Goal: Transaction & Acquisition: Book appointment/travel/reservation

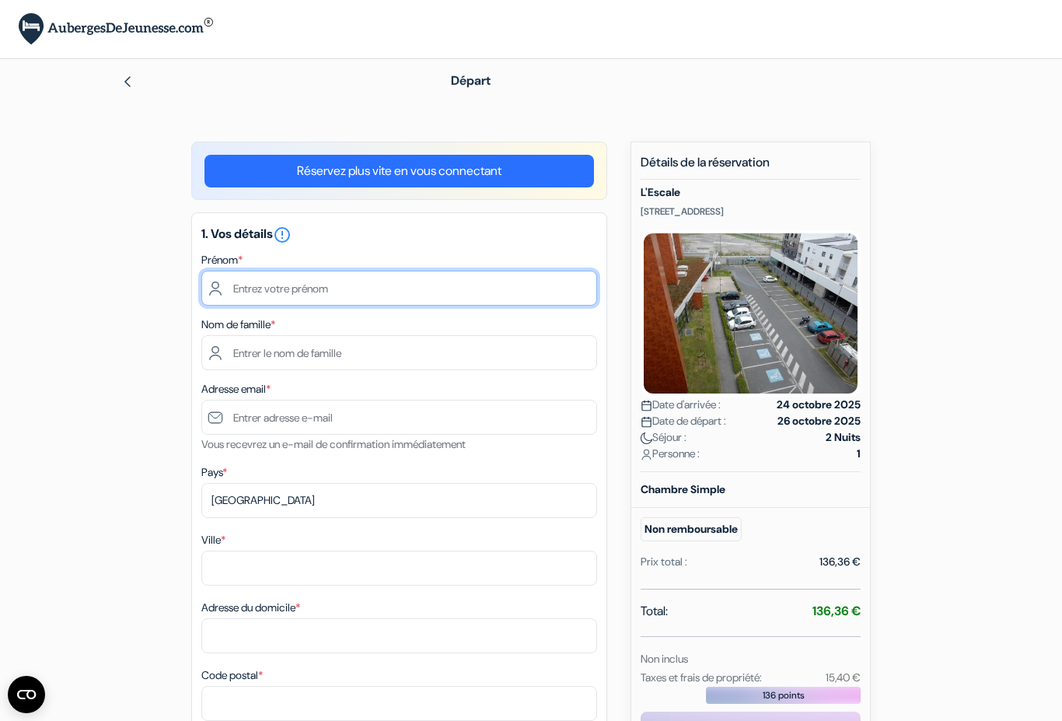
click at [251, 289] on input "text" at bounding box center [399, 288] width 396 height 35
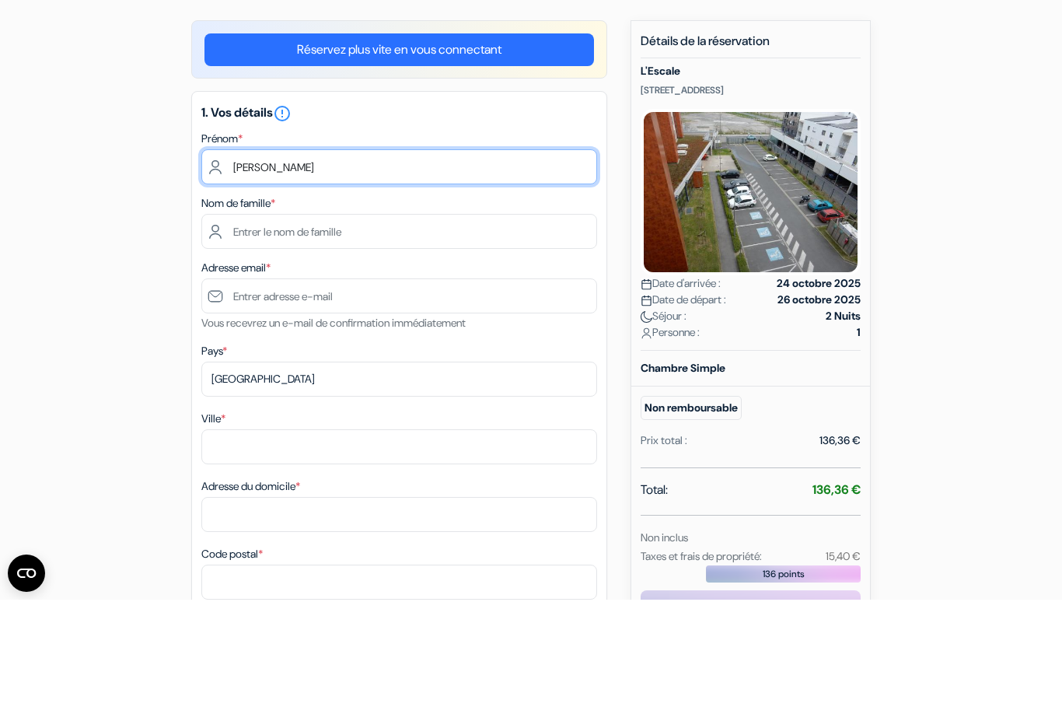
type input "Christophe"
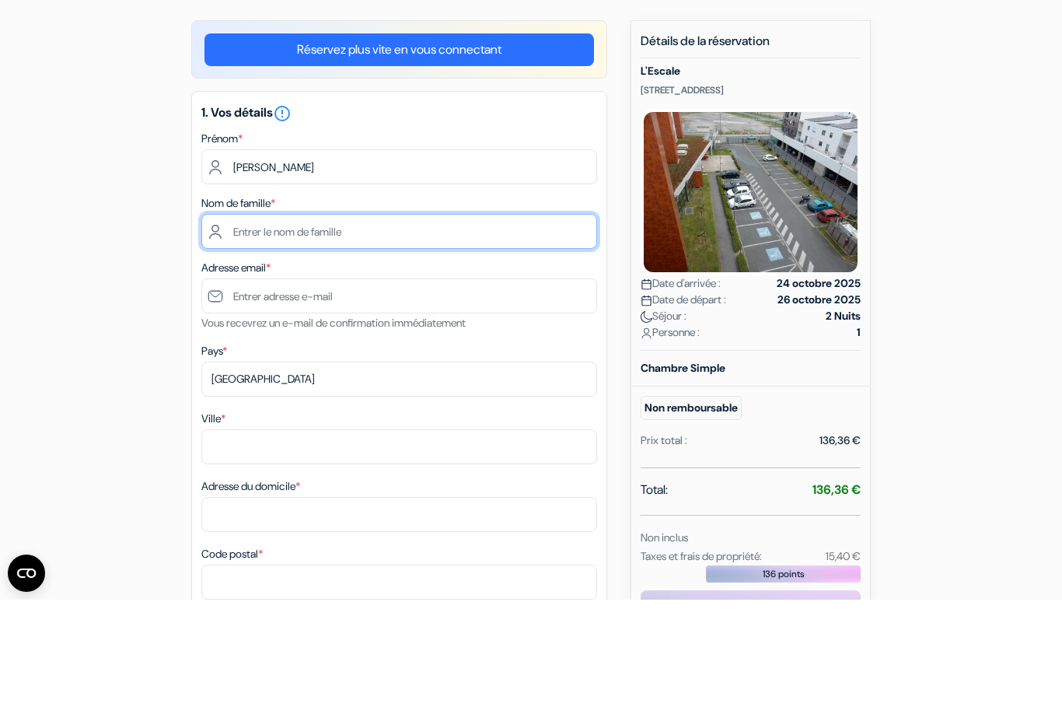
click at [246, 335] on input "text" at bounding box center [399, 352] width 396 height 35
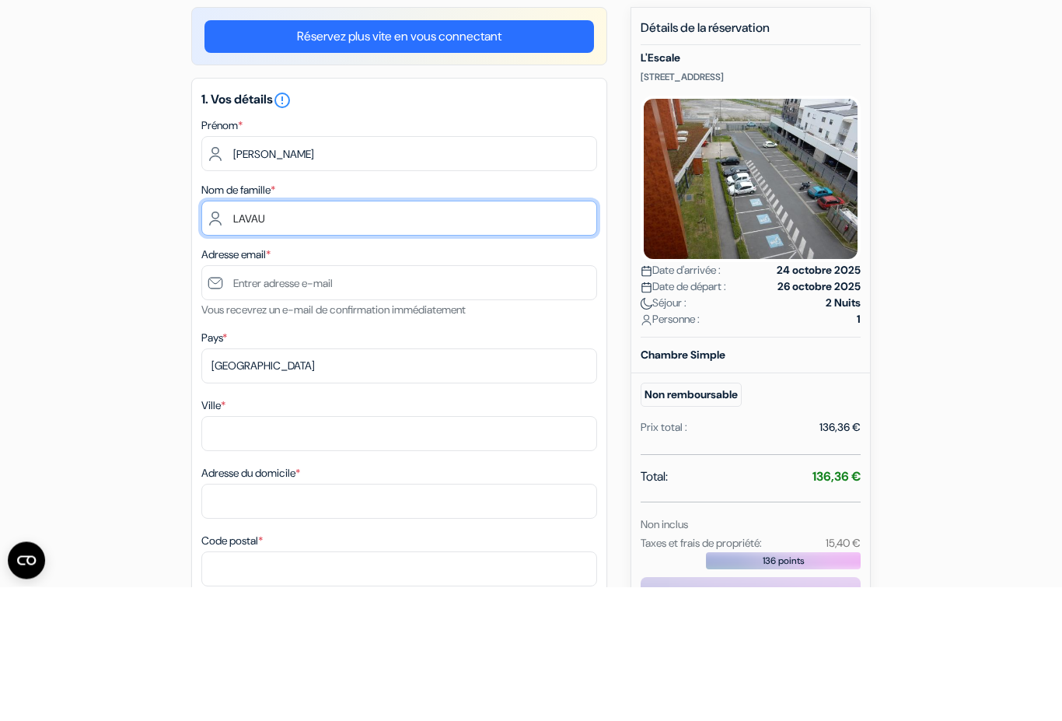
type input "LAVAU"
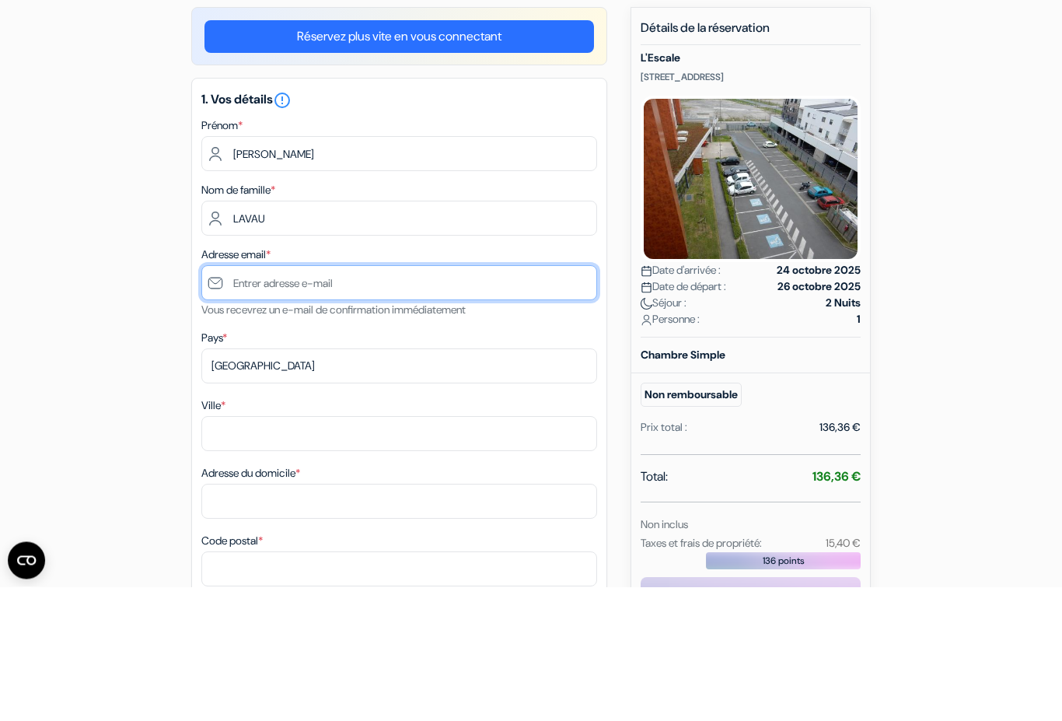
click at [253, 400] on input "text" at bounding box center [399, 417] width 396 height 35
type input "V"
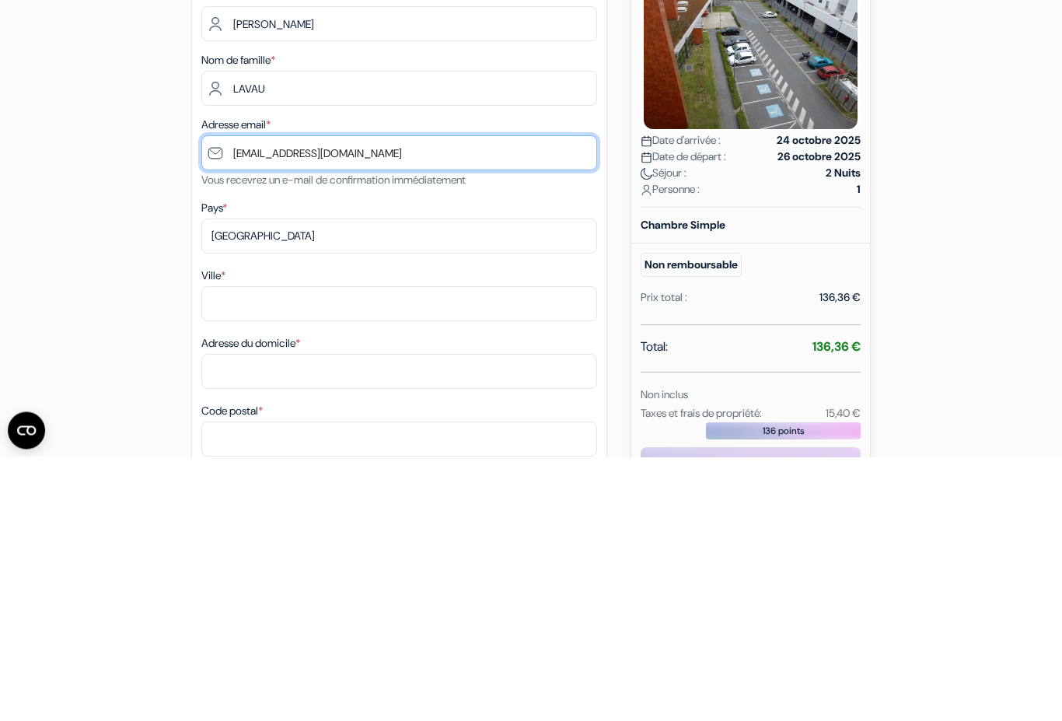
type input "[EMAIL_ADDRESS][DOMAIN_NAME]"
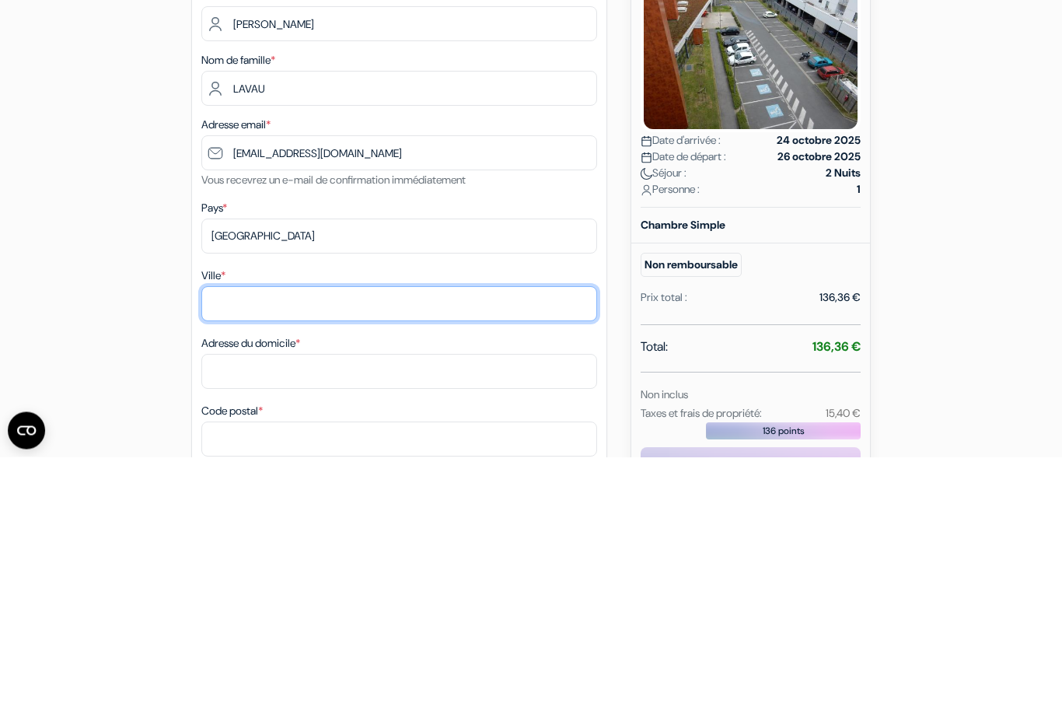
click at [226, 551] on input "Ville *" at bounding box center [399, 568] width 396 height 35
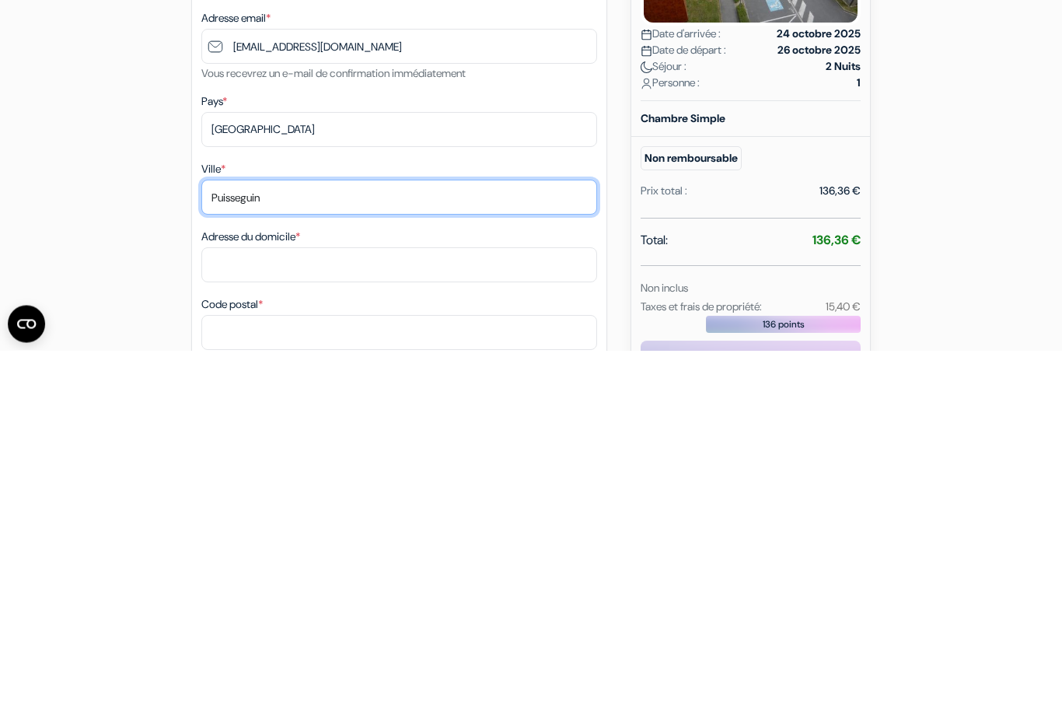
type input "Puisseguin"
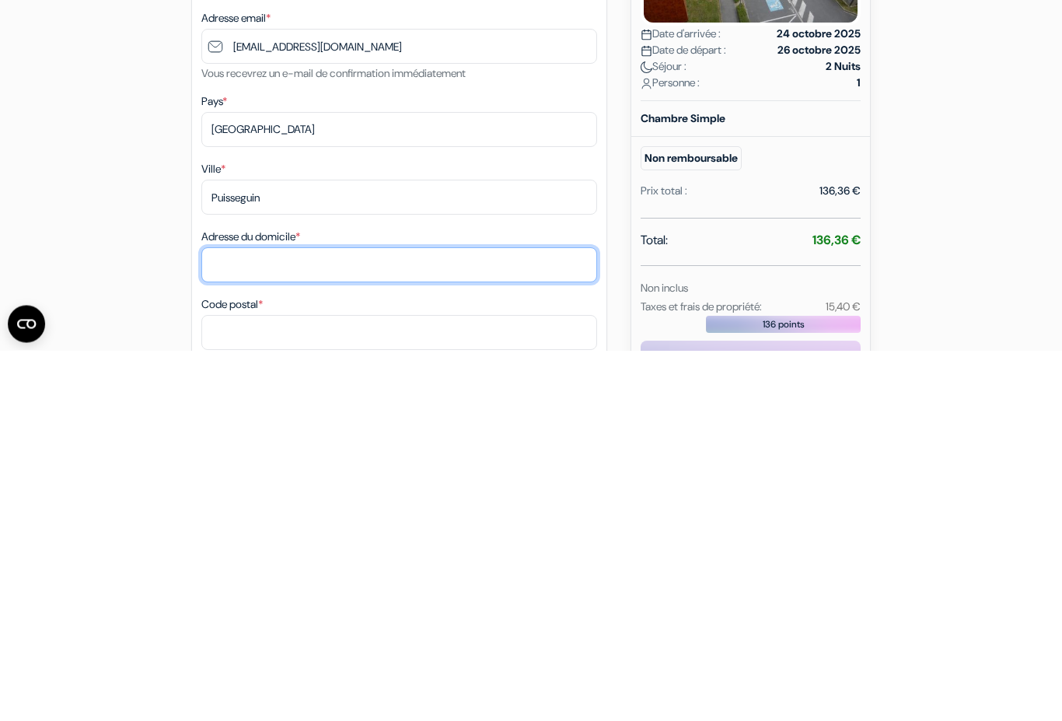
click at [216, 618] on input "Adresse du domicile *" at bounding box center [399, 635] width 396 height 35
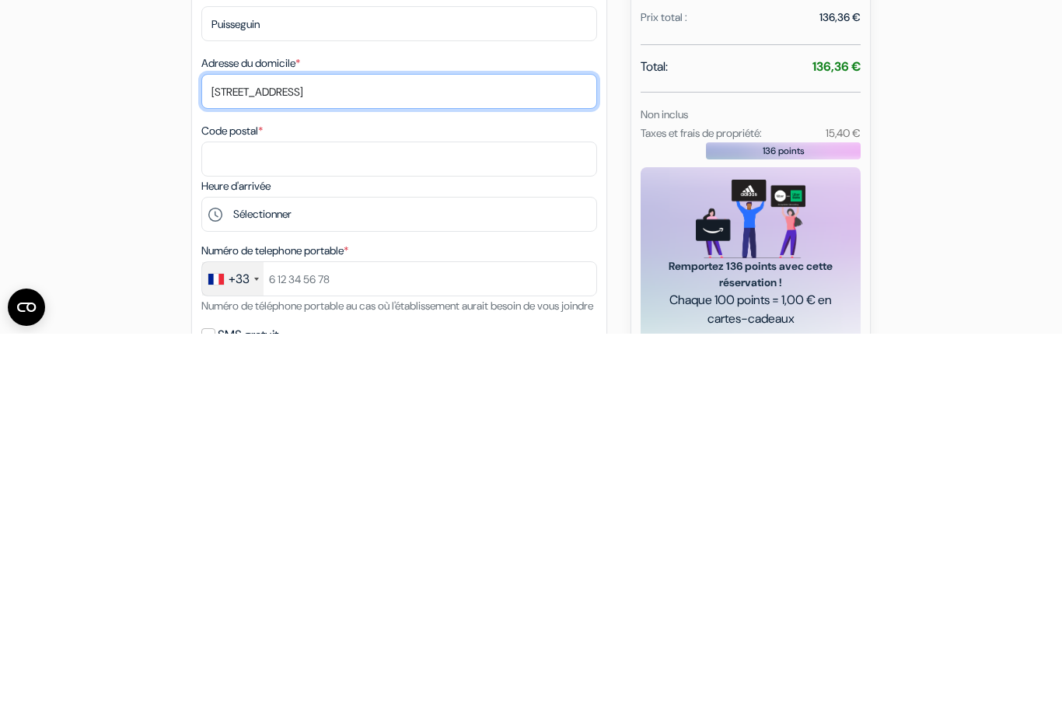
scroll to position [160, 0]
type input "1 rue du gros buisson"
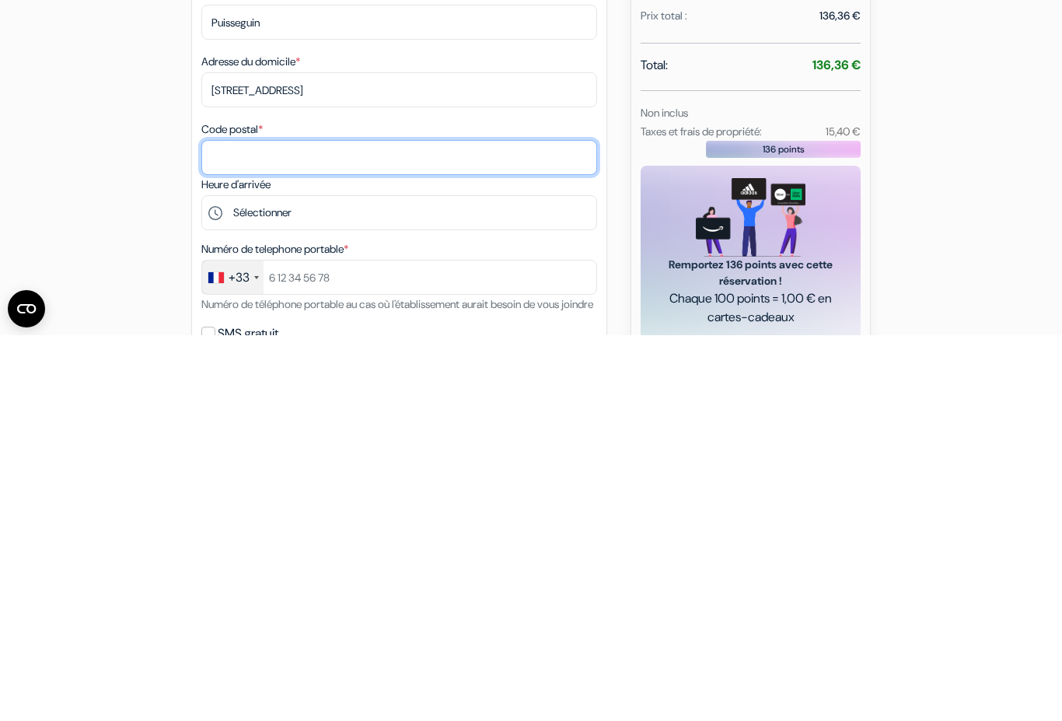
click at [218, 526] on input "Code postal *" at bounding box center [399, 543] width 396 height 35
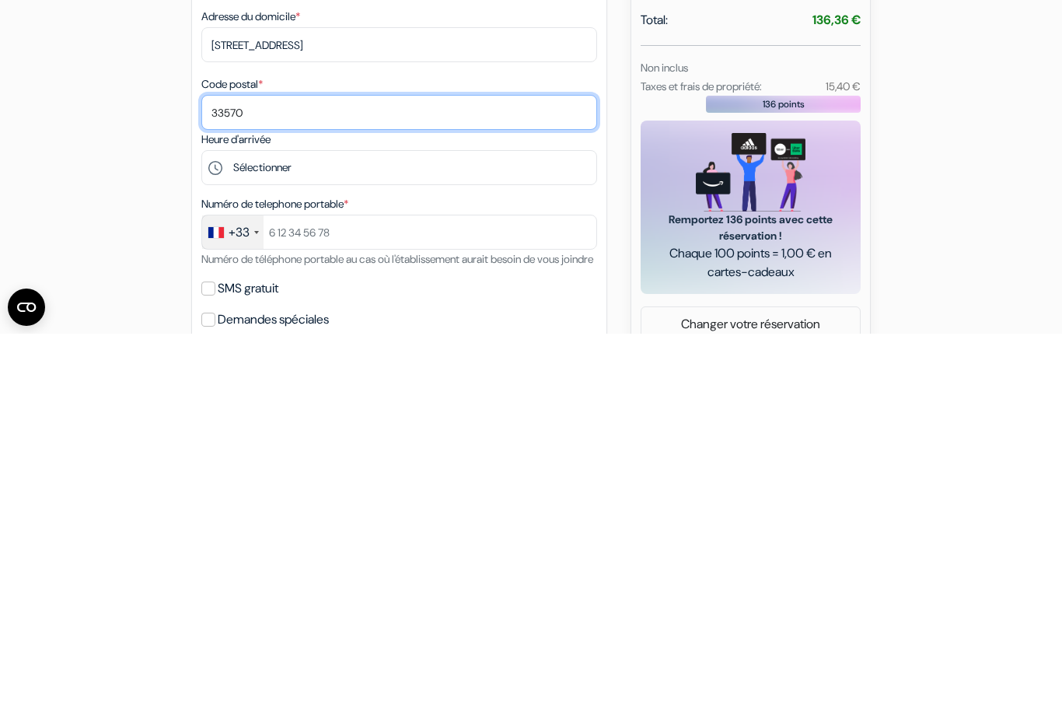
scroll to position [204, 0]
type input "33570"
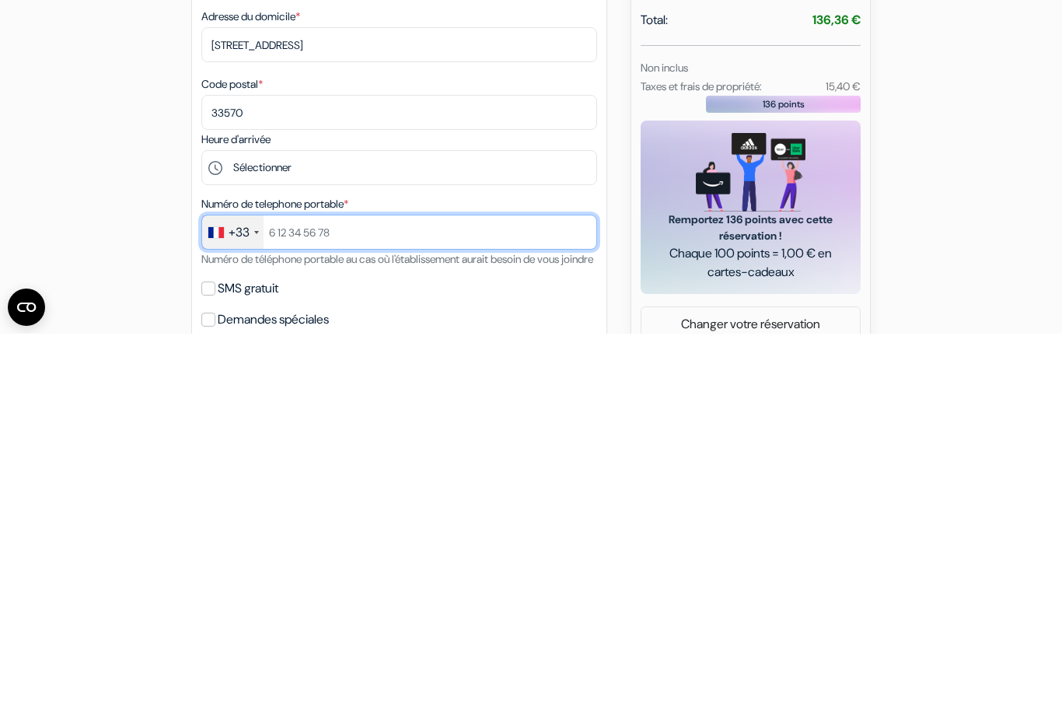
click at [370, 602] on input "text" at bounding box center [399, 619] width 396 height 35
type input "§"
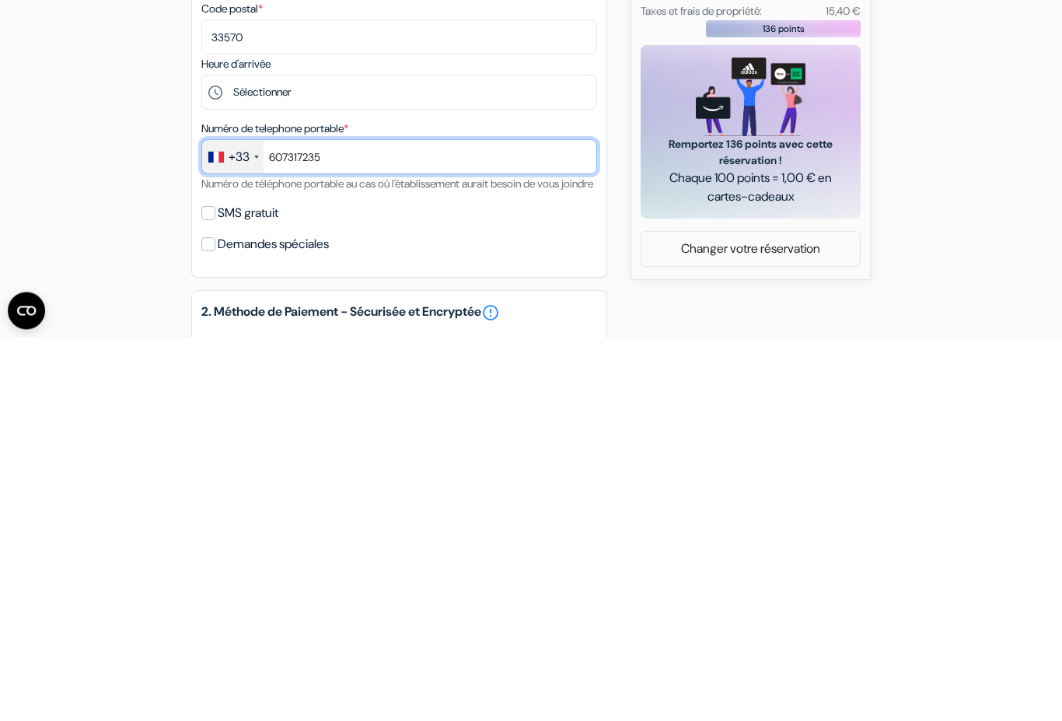
scroll to position [285, 0]
type input "607317235"
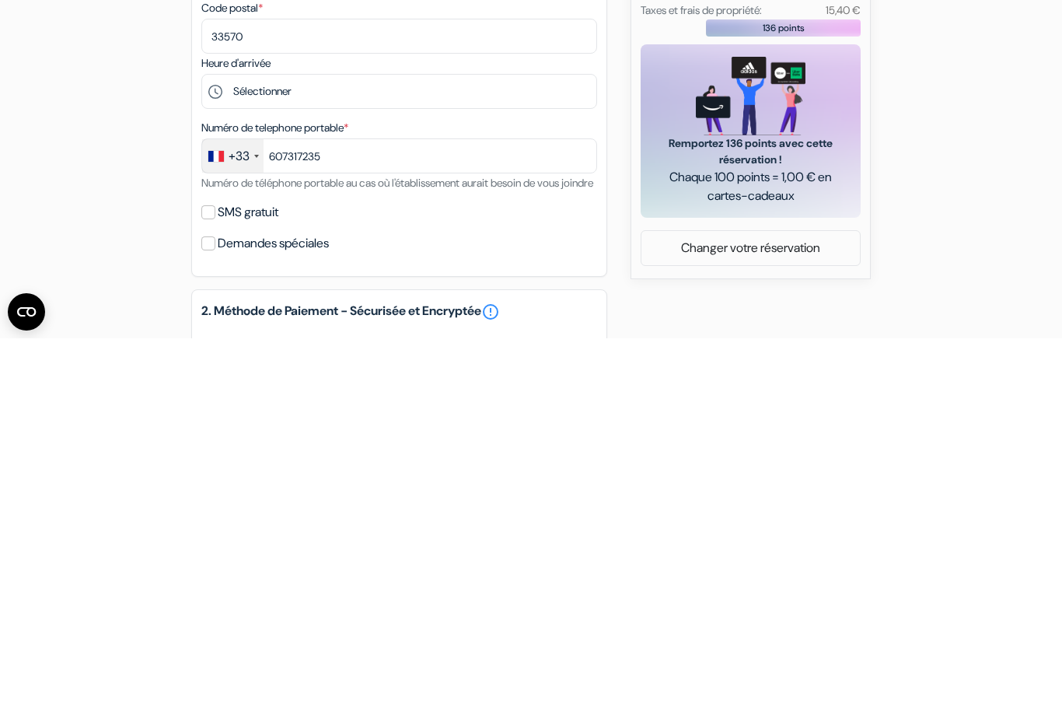
click at [212, 588] on input "SMS gratuit" at bounding box center [208, 595] width 14 height 14
checkbox input "true"
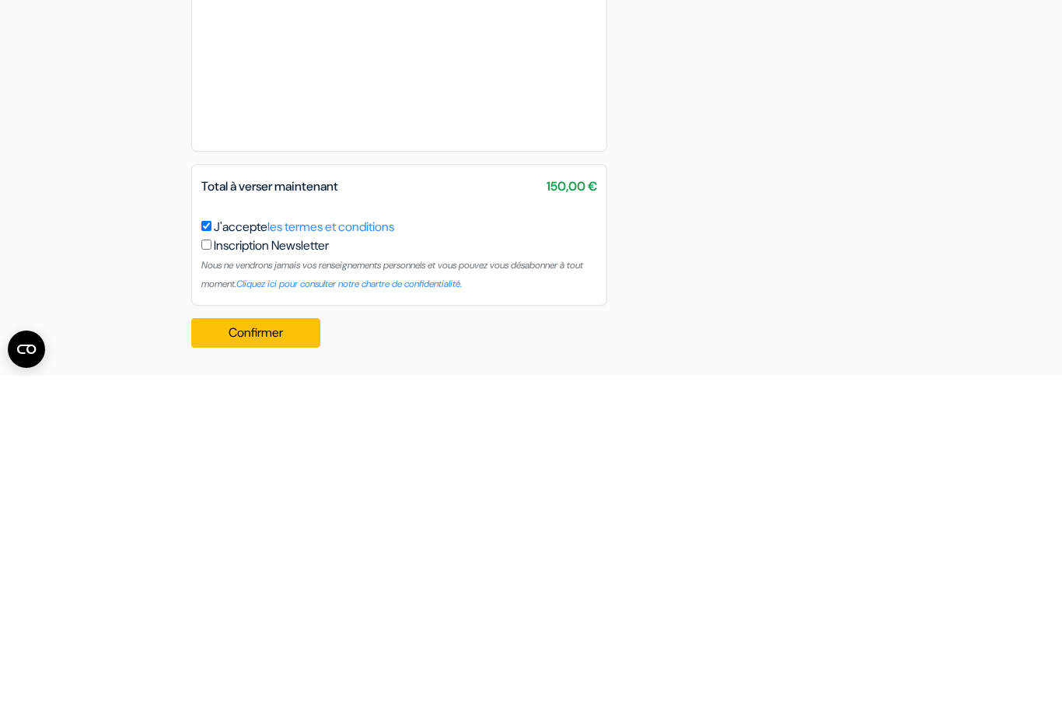
scroll to position [749, 0]
click at [235, 663] on button "Confirmer Loading..." at bounding box center [255, 678] width 129 height 30
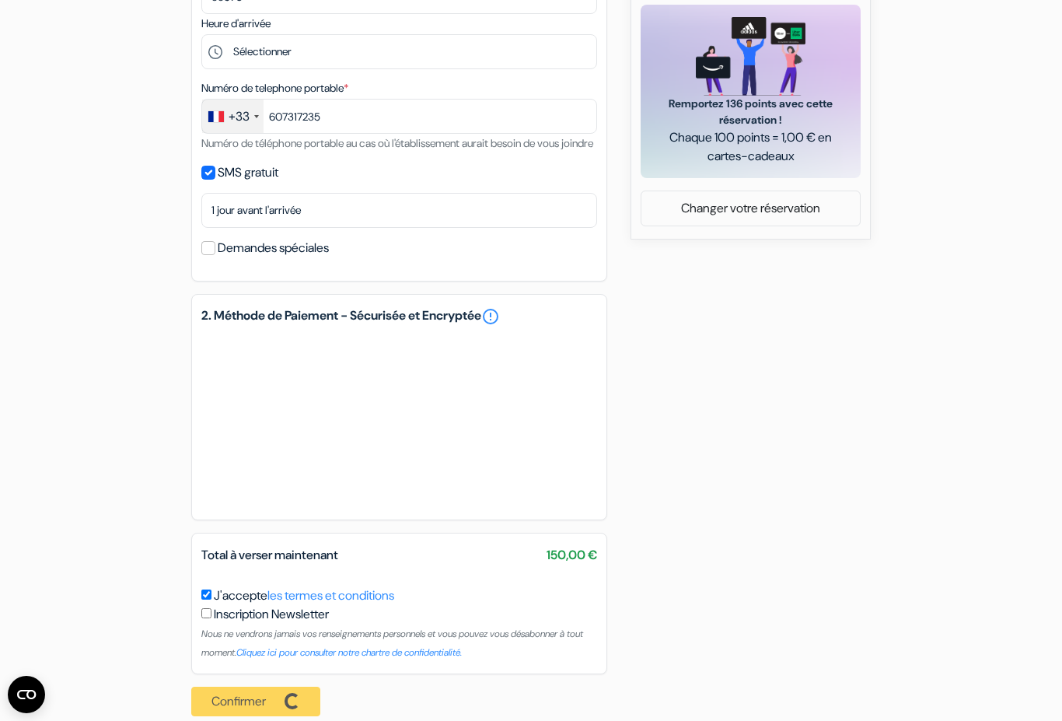
click at [257, 720] on div "Confirmer Loading... Traitement de la demande..." at bounding box center [260, 701] width 138 height 54
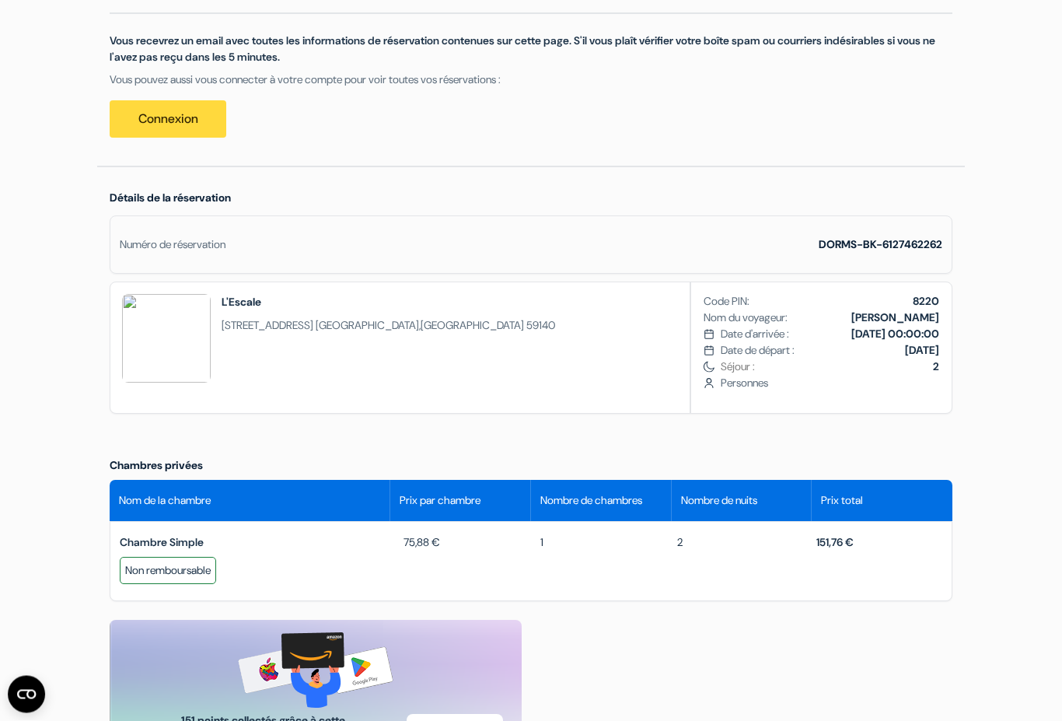
scroll to position [290, 0]
